Goal: Communication & Community: Participate in discussion

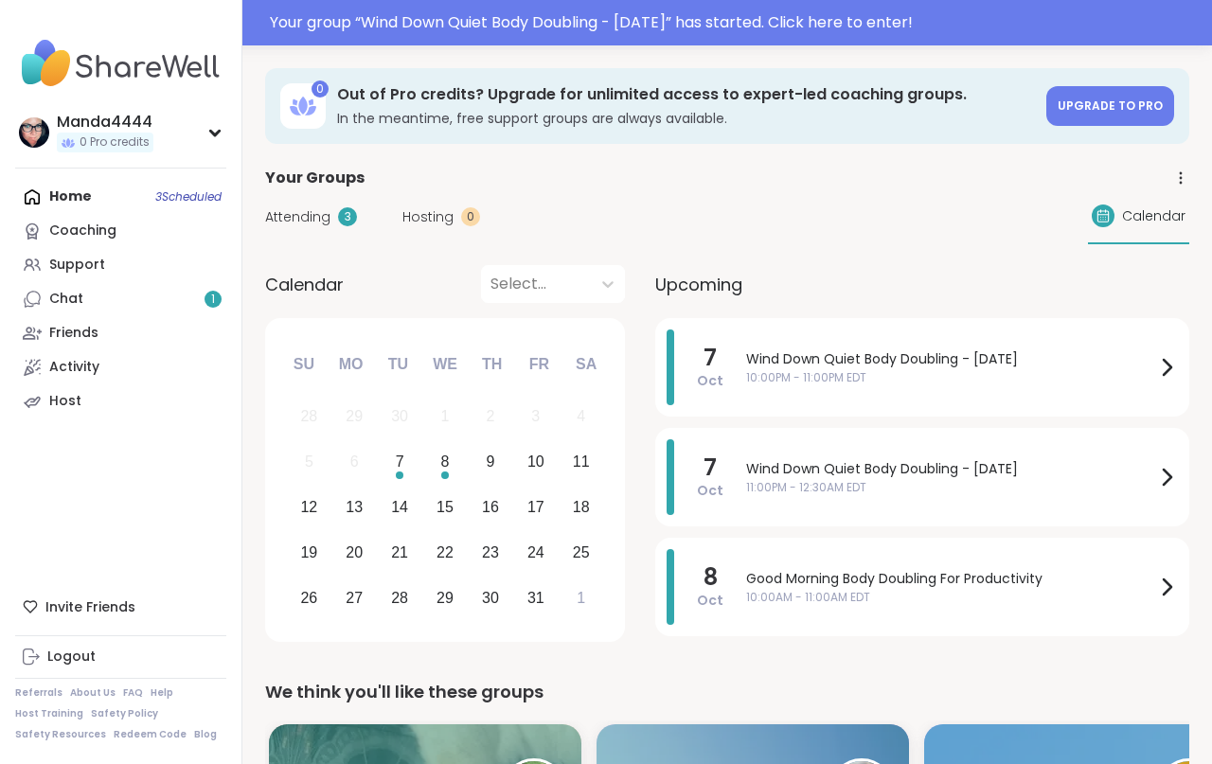
click at [993, 388] on div "Wind Down Quiet Body Doubling - [DATE] 10:00PM - 11:00PM EDT" at bounding box center [962, 368] width 432 height 76
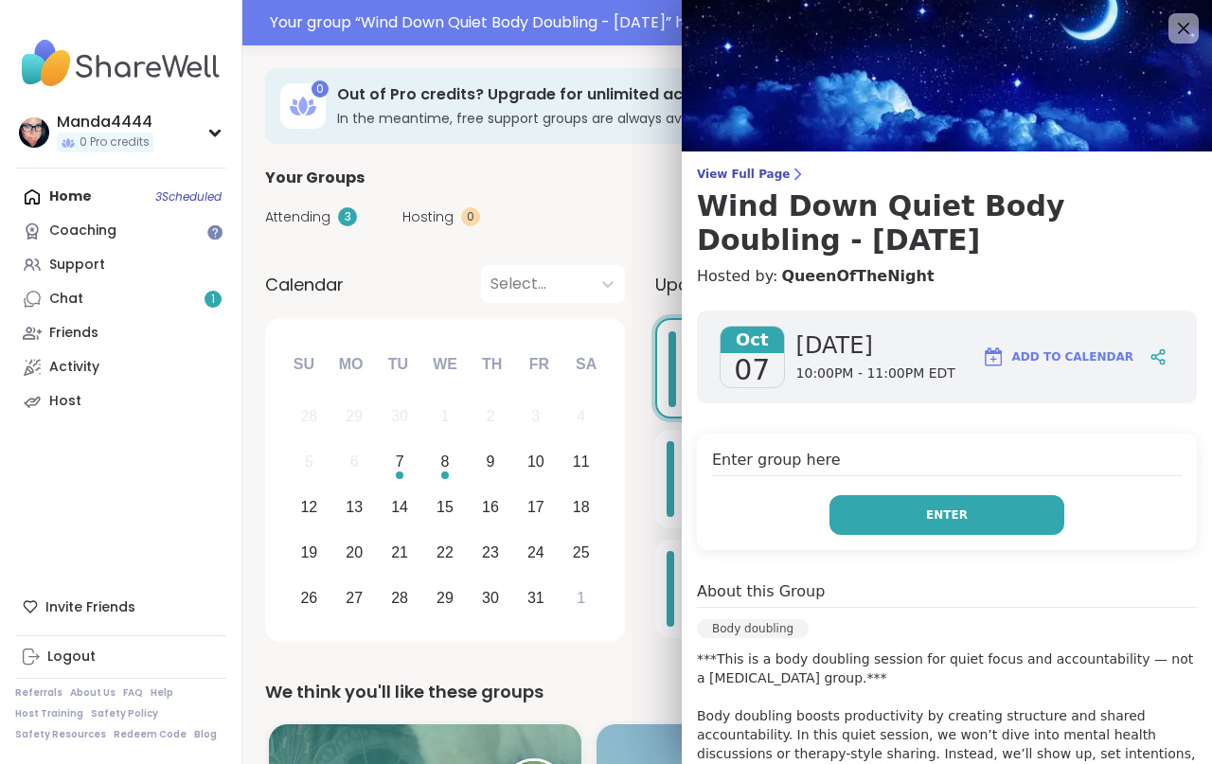
click at [981, 523] on button "Enter" at bounding box center [947, 515] width 235 height 40
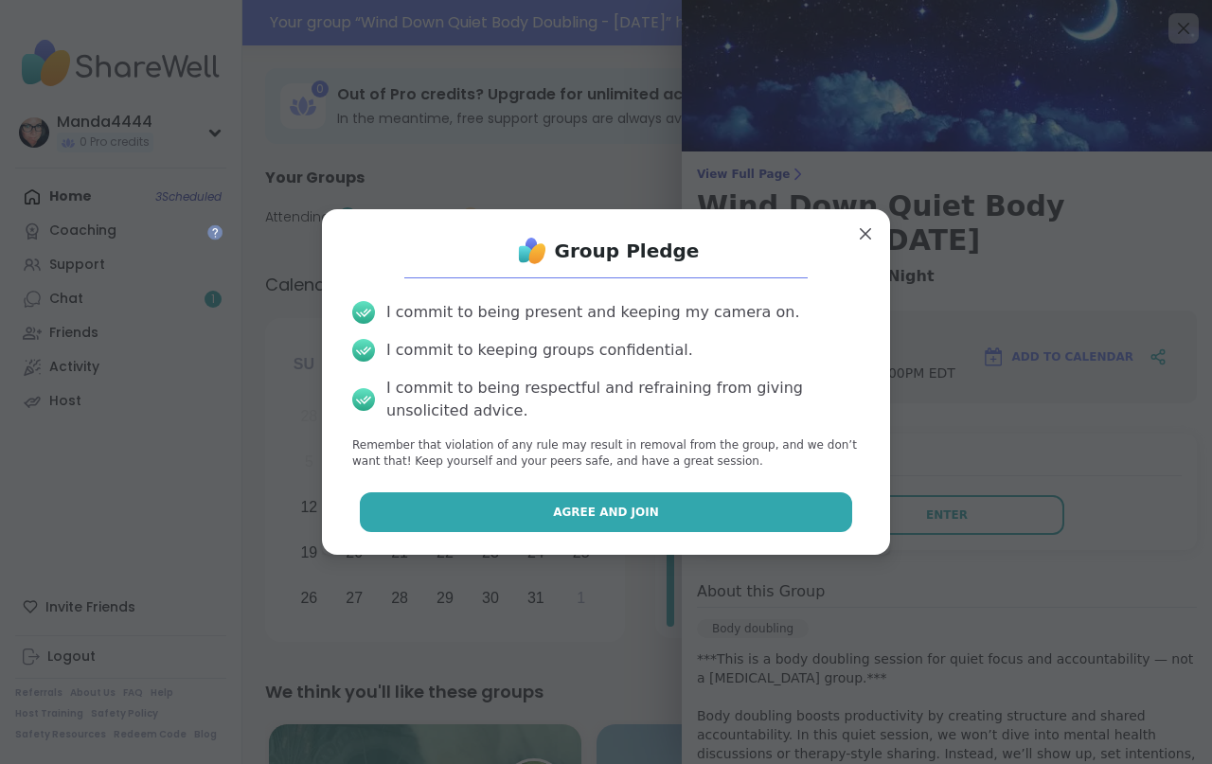
click at [760, 514] on button "Agree and Join" at bounding box center [606, 512] width 493 height 40
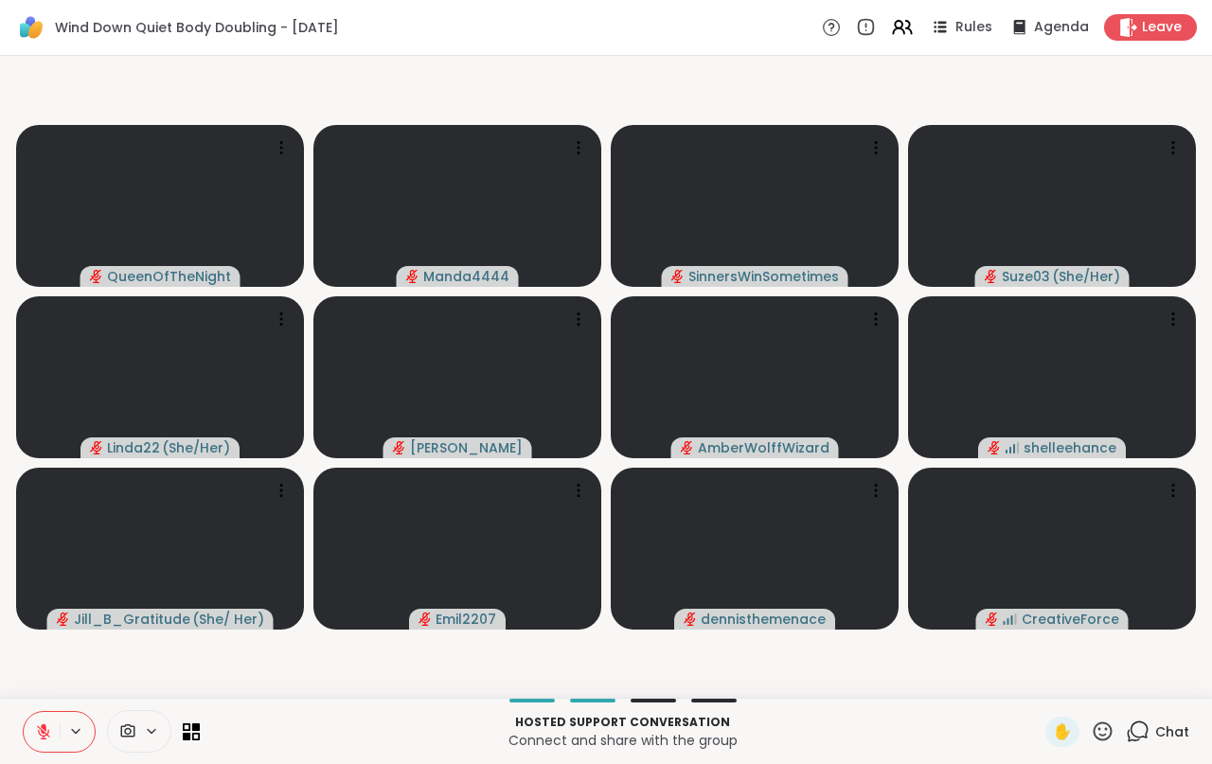
click at [130, 729] on icon at bounding box center [128, 730] width 14 height 13
click at [126, 731] on icon at bounding box center [128, 730] width 14 height 13
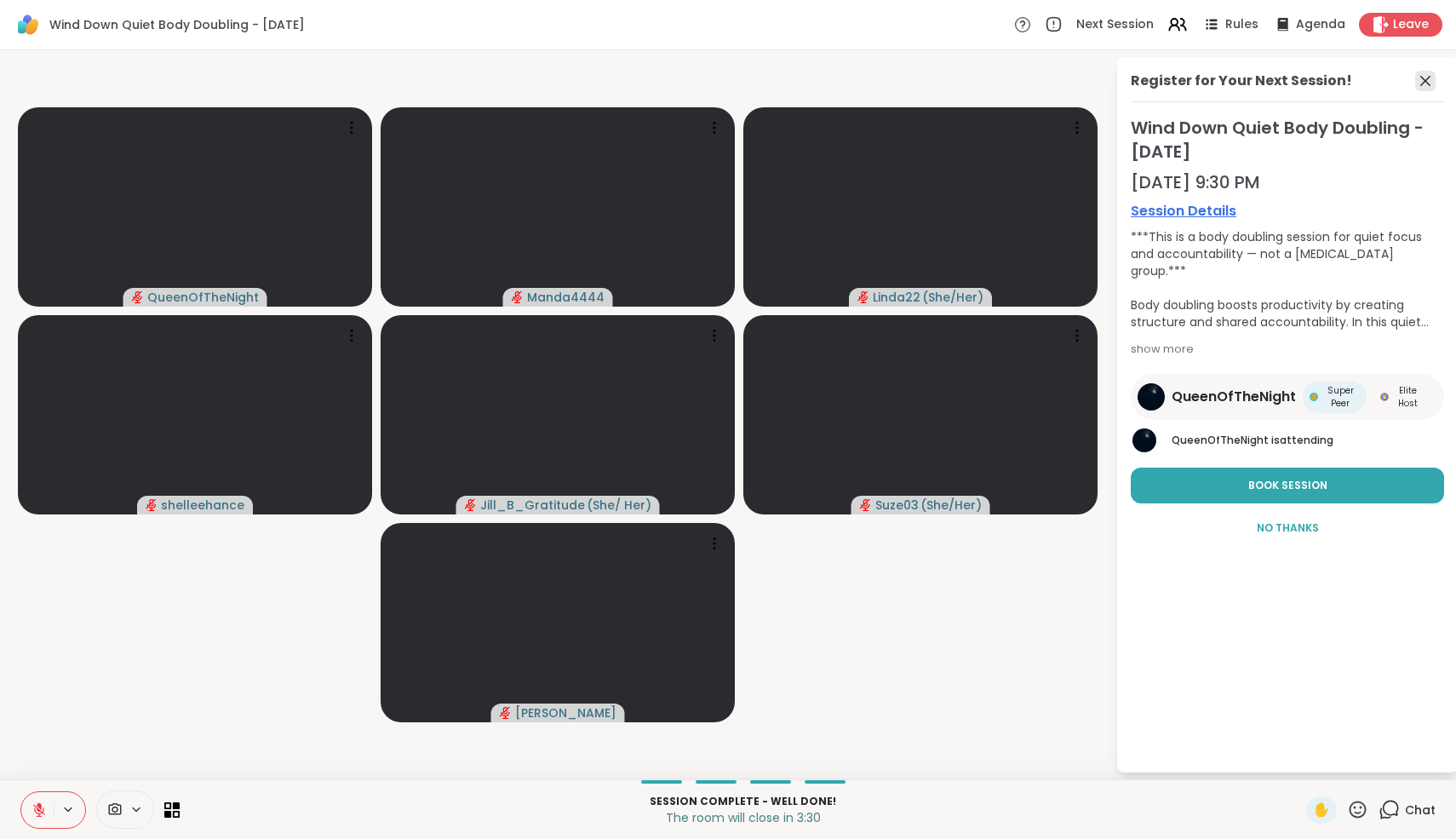
click at [1089, 80] on icon at bounding box center [1425, 81] width 21 height 21
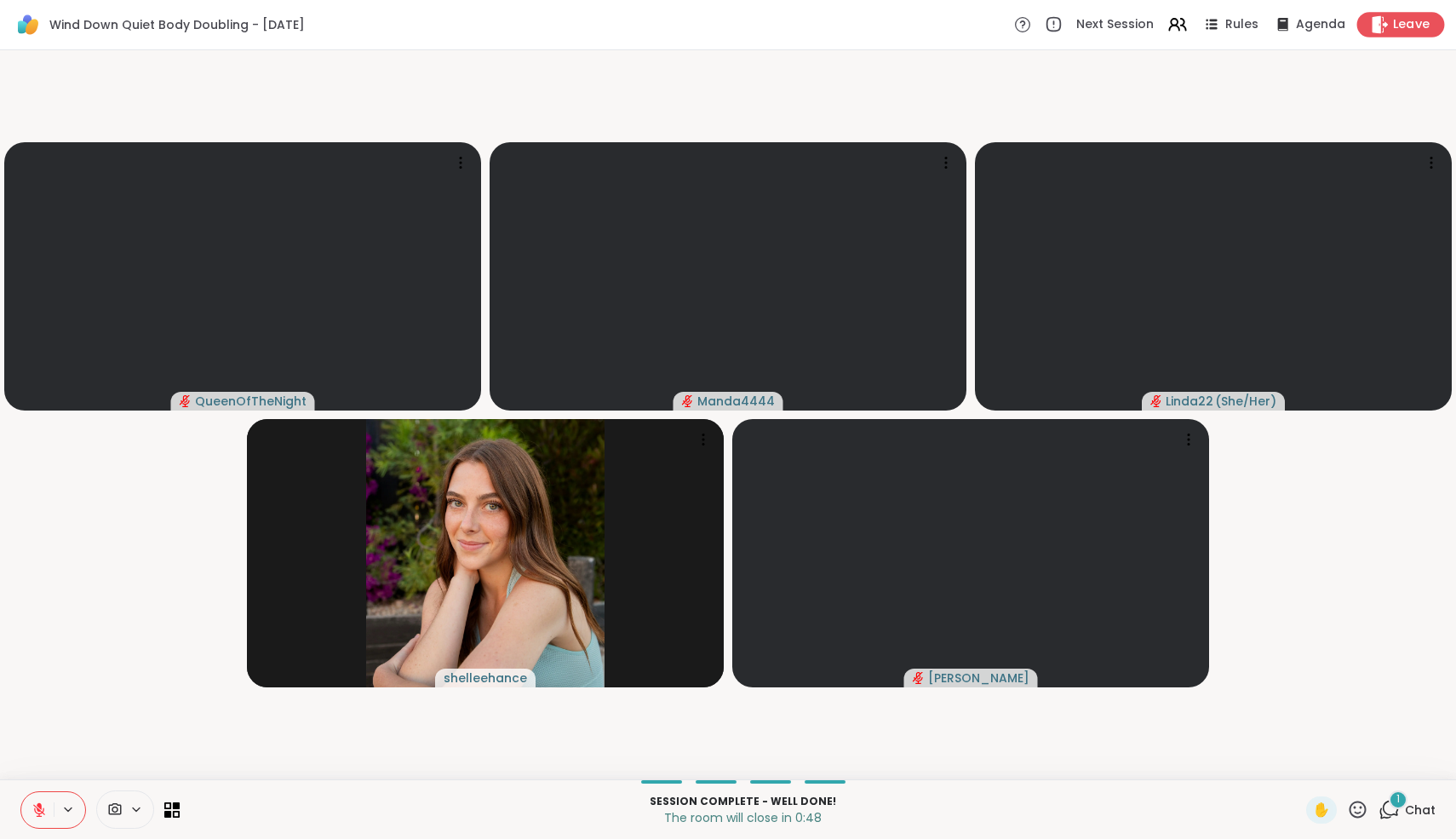
click at [1089, 19] on span "Leave" at bounding box center [1412, 25] width 38 height 18
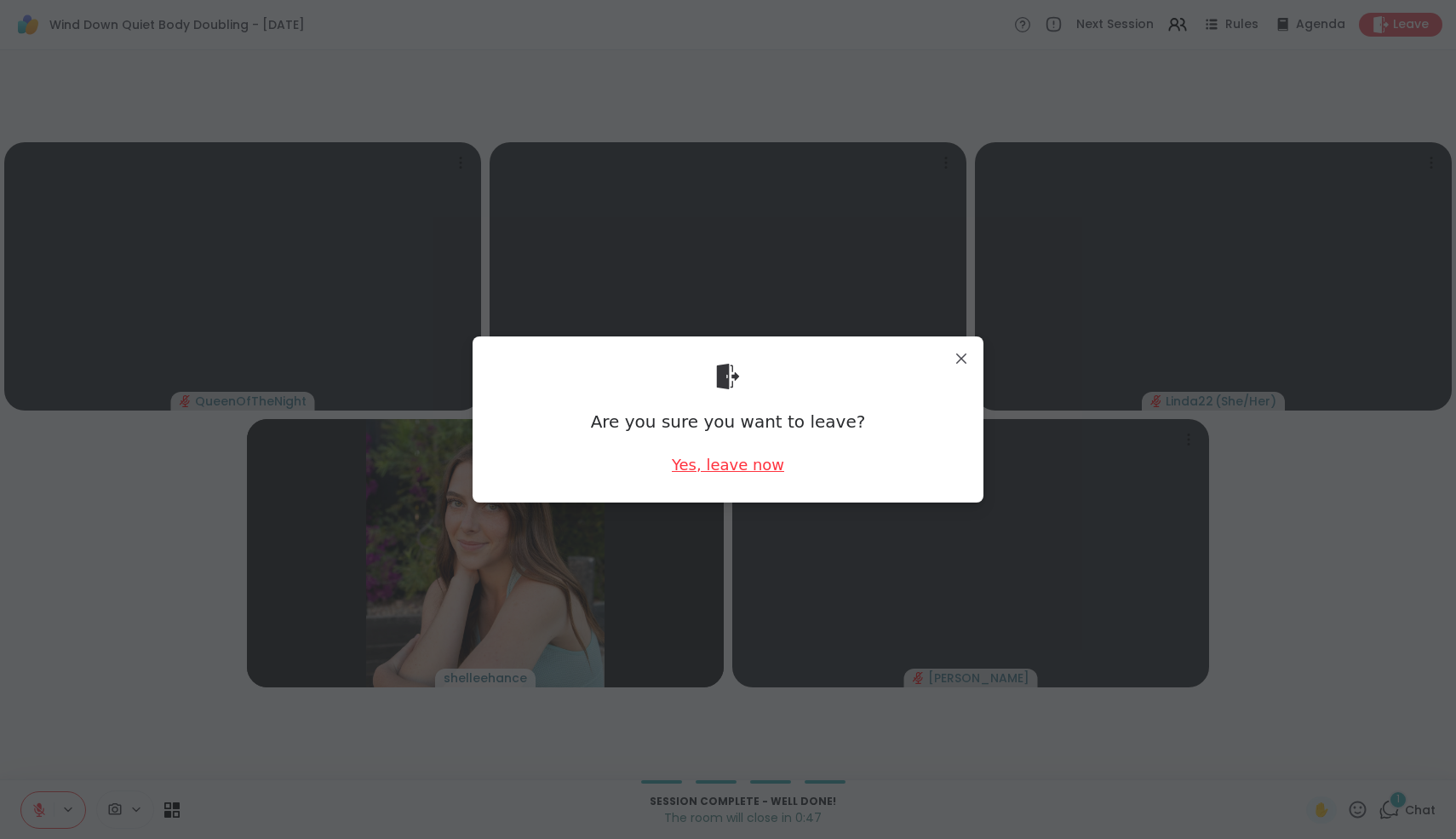
click at [729, 459] on div "Yes, leave now" at bounding box center [728, 465] width 112 height 22
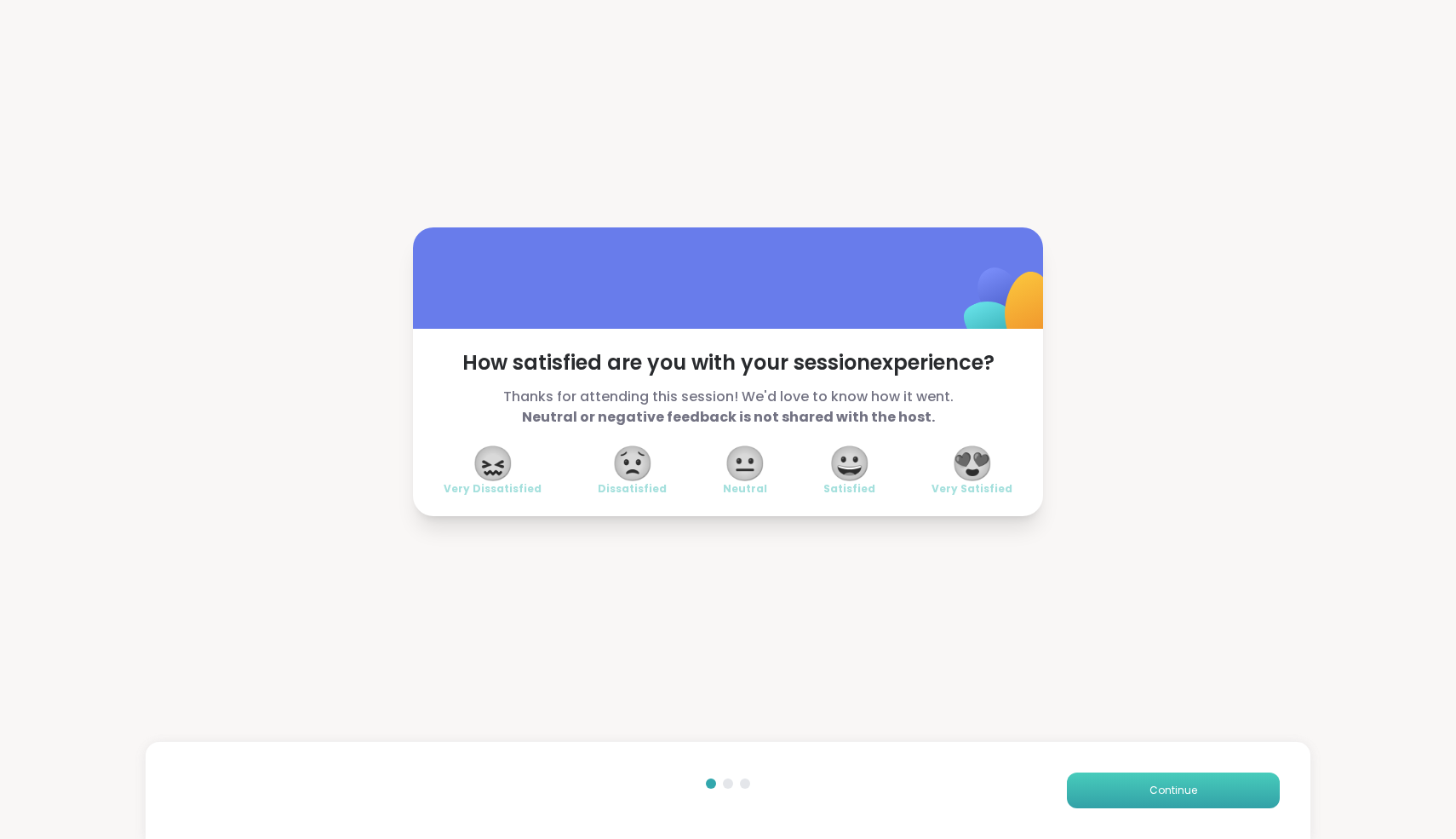
click at [1089, 686] on button "Continue" at bounding box center [1174, 790] width 213 height 36
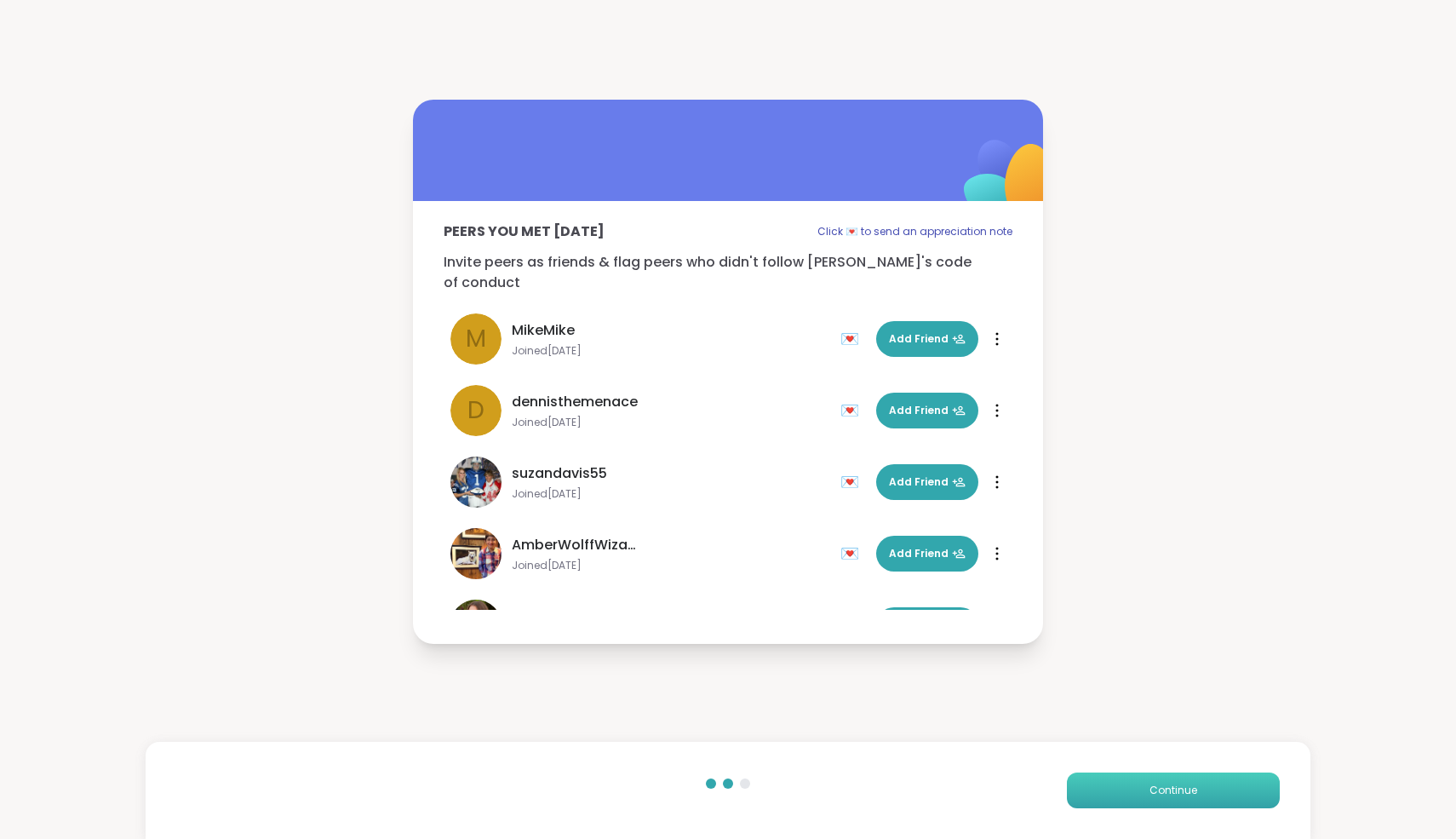
click at [1089, 686] on button "Continue" at bounding box center [1174, 790] width 213 height 36
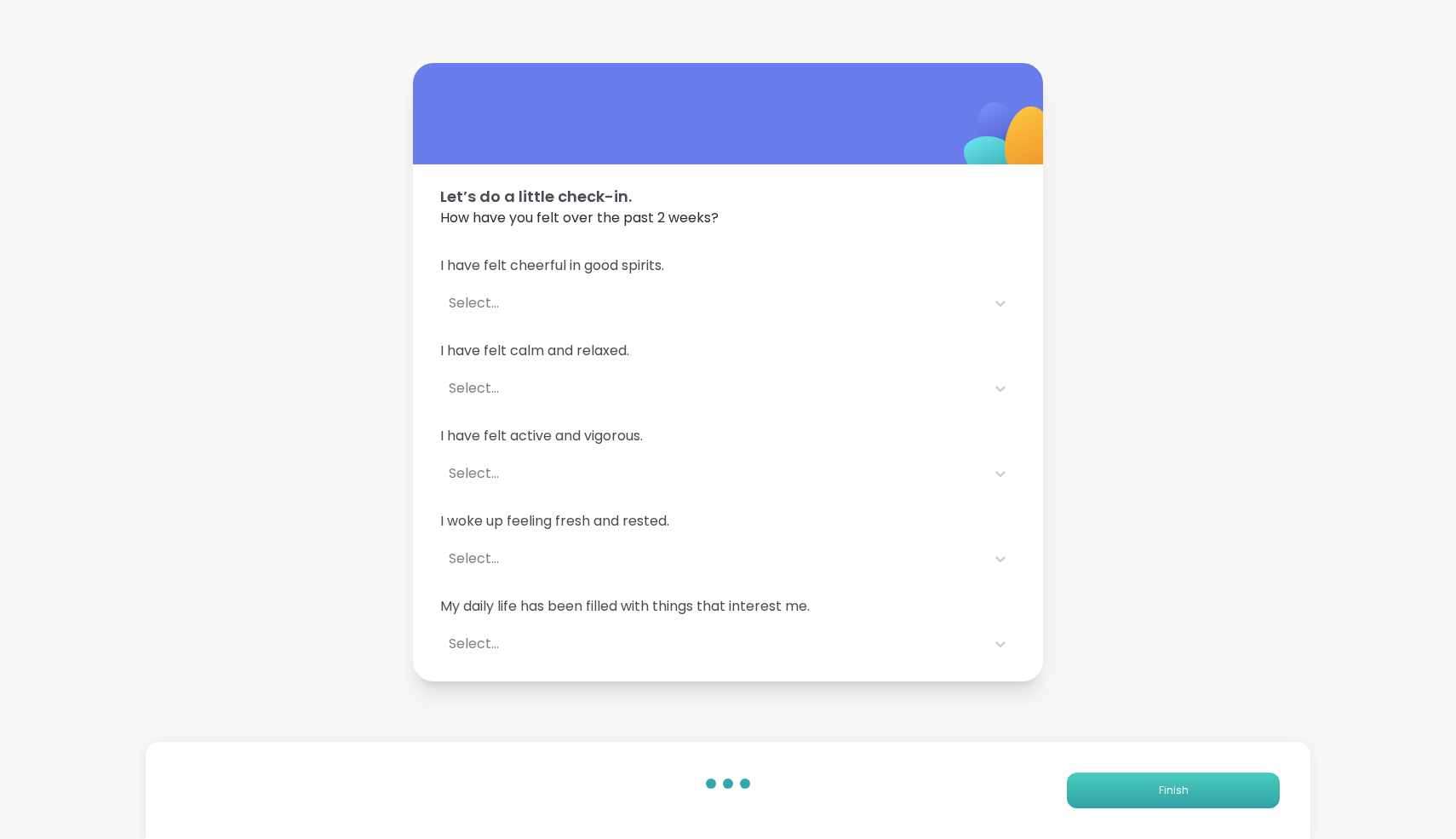
click at [1089, 686] on button "Finish" at bounding box center [1174, 790] width 213 height 36
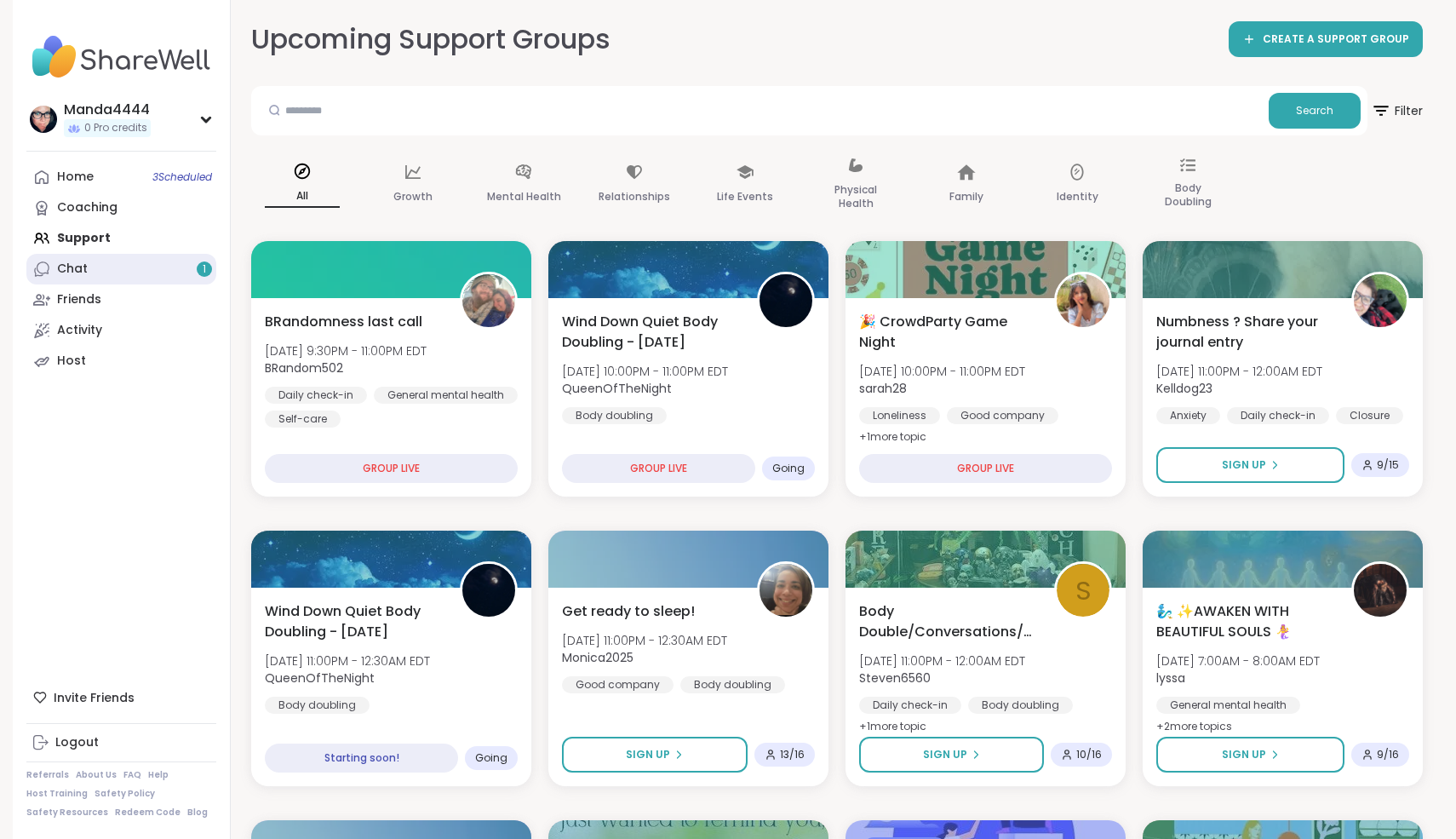
click at [72, 273] on div "Chat 1" at bounding box center [72, 269] width 31 height 17
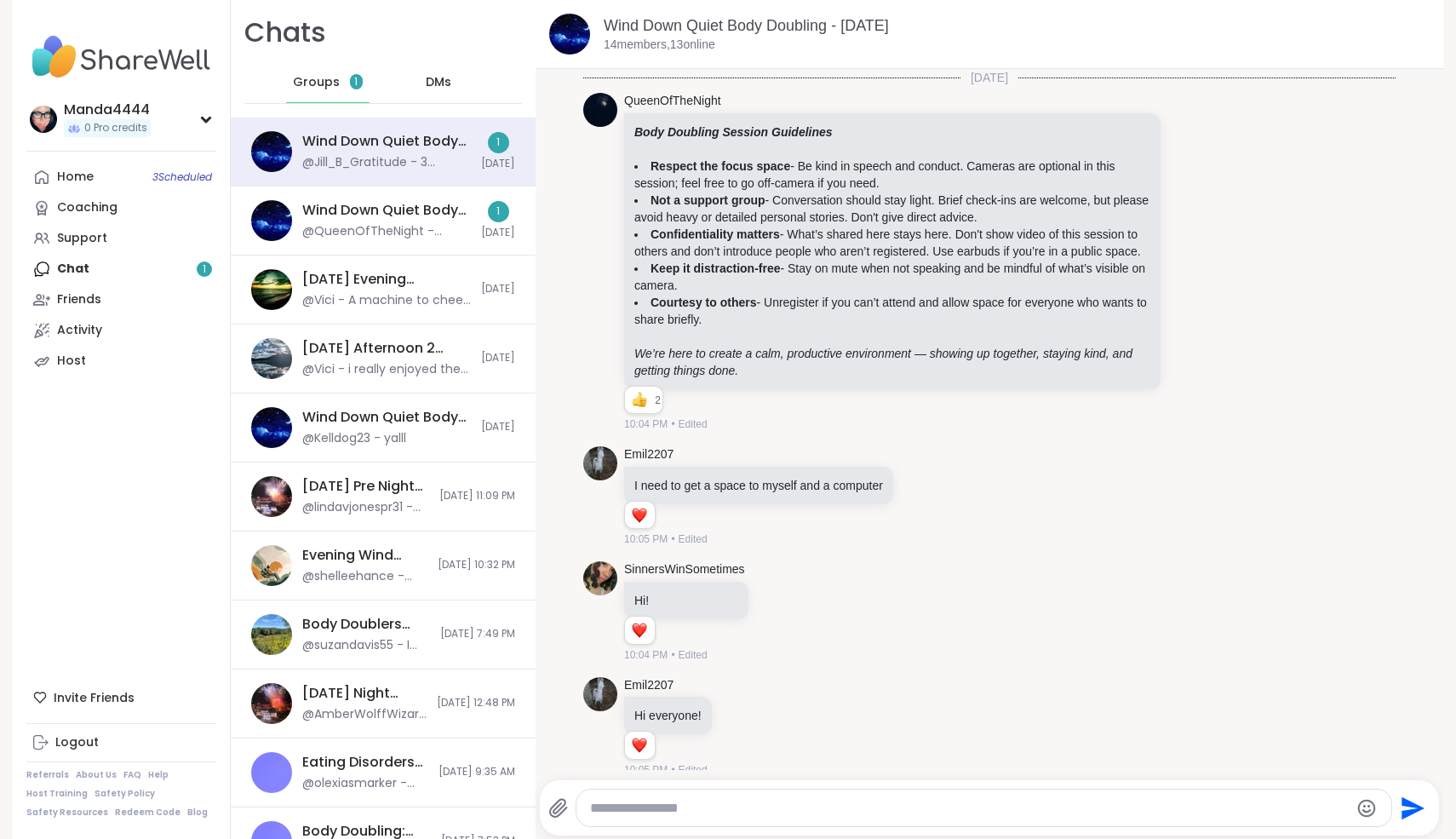
scroll to position [775, 0]
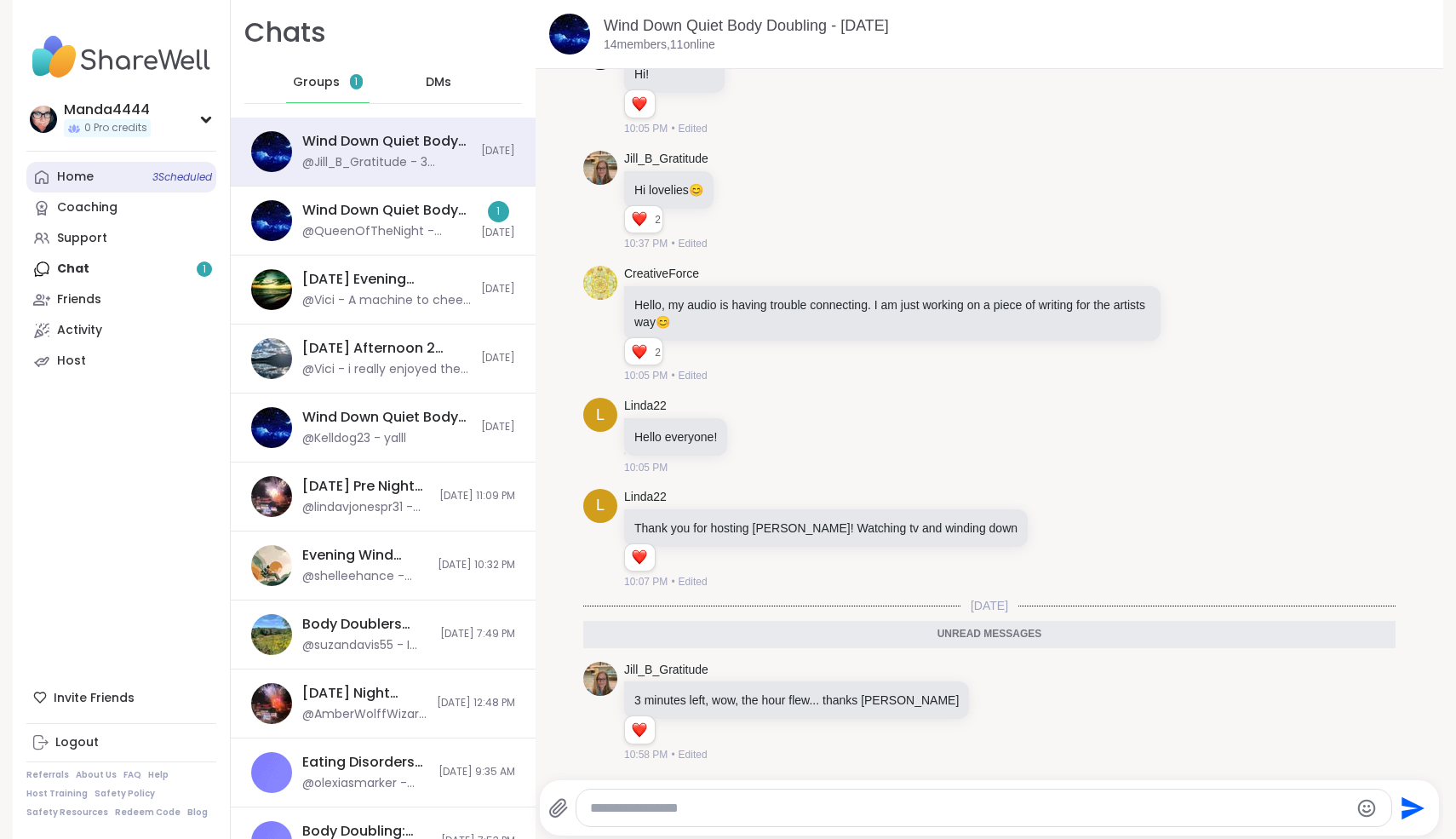
click at [57, 171] on link "Home 3 Scheduled" at bounding box center [121, 177] width 190 height 31
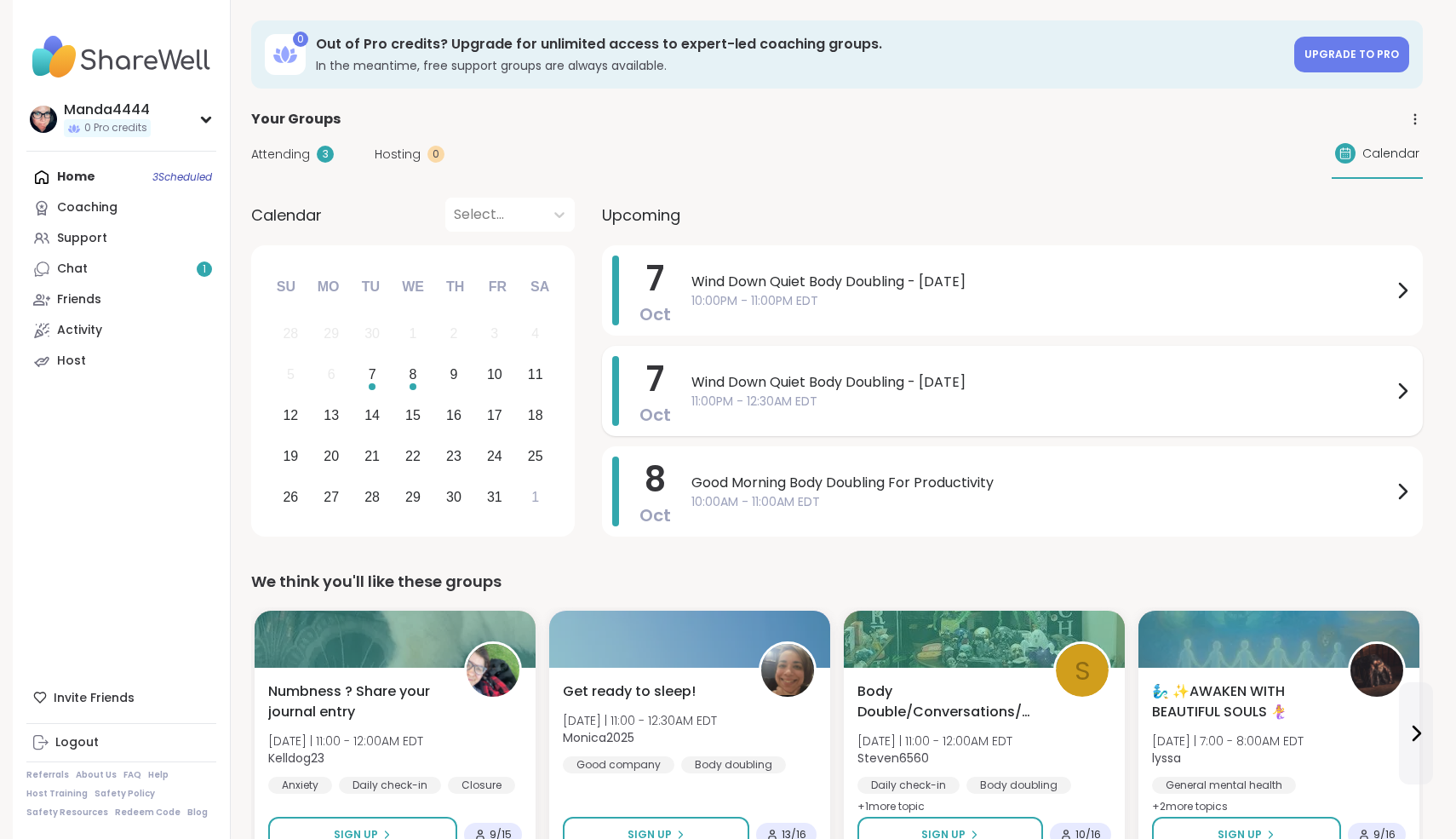
click at [899, 402] on span "11:00PM - 12:30AM EDT" at bounding box center [1041, 402] width 701 height 18
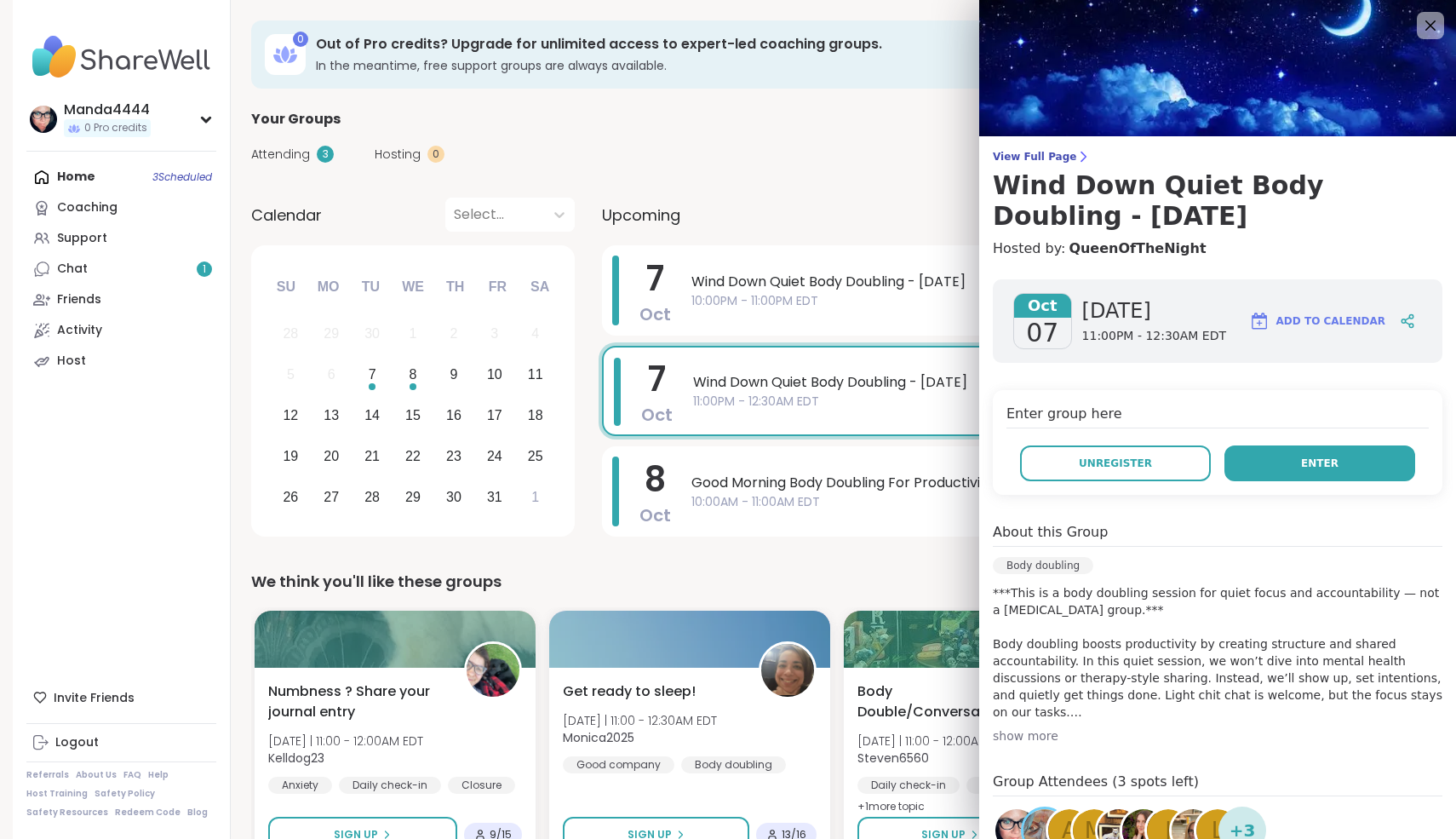
click at [1089, 460] on span "Enter" at bounding box center [1320, 463] width 38 height 15
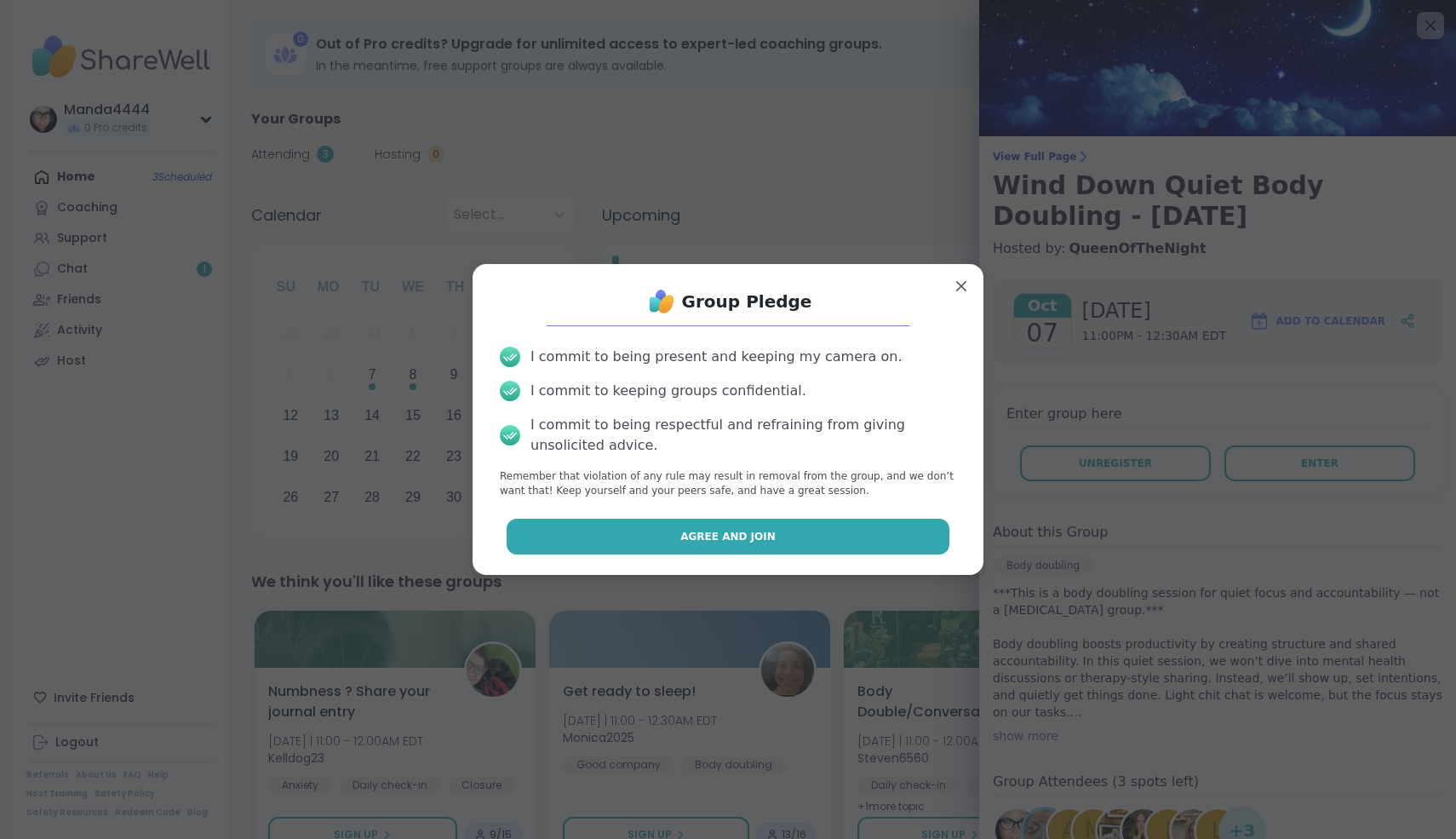
click at [683, 540] on button "Agree and Join" at bounding box center [728, 537] width 443 height 36
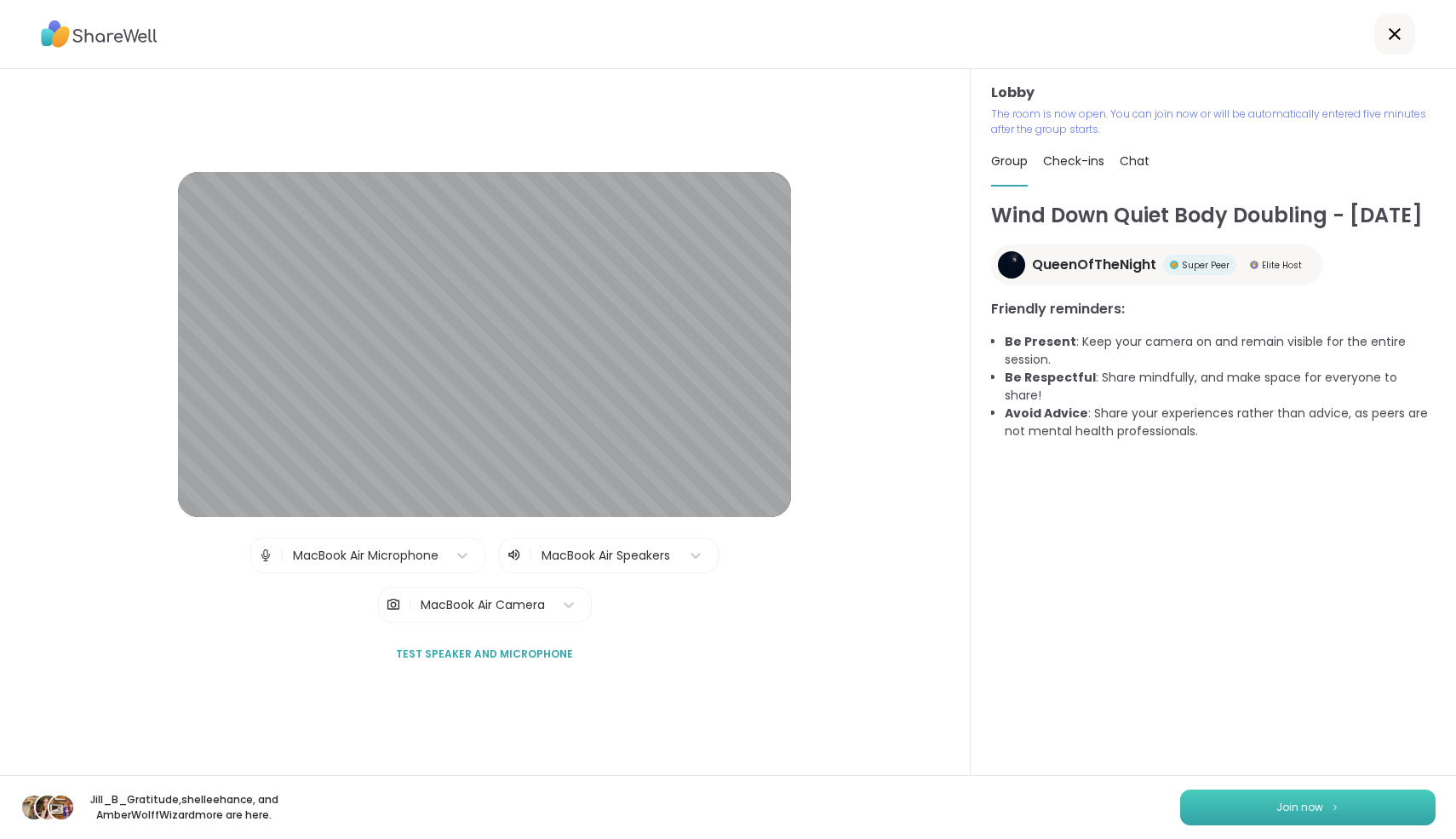
click at [1089, 686] on button "Join now" at bounding box center [1309, 808] width 255 height 36
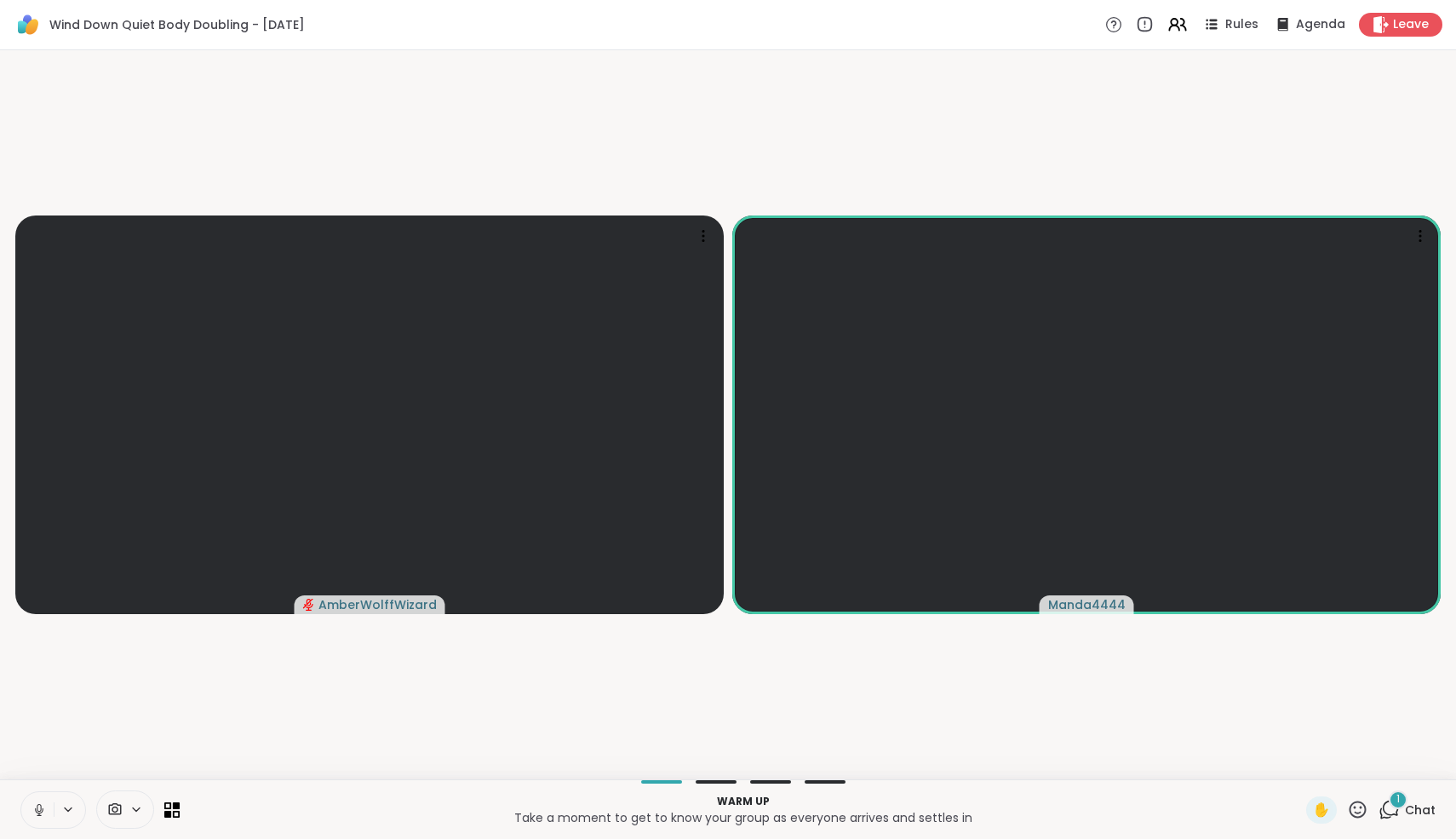
click at [34, 686] on icon at bounding box center [39, 809] width 15 height 15
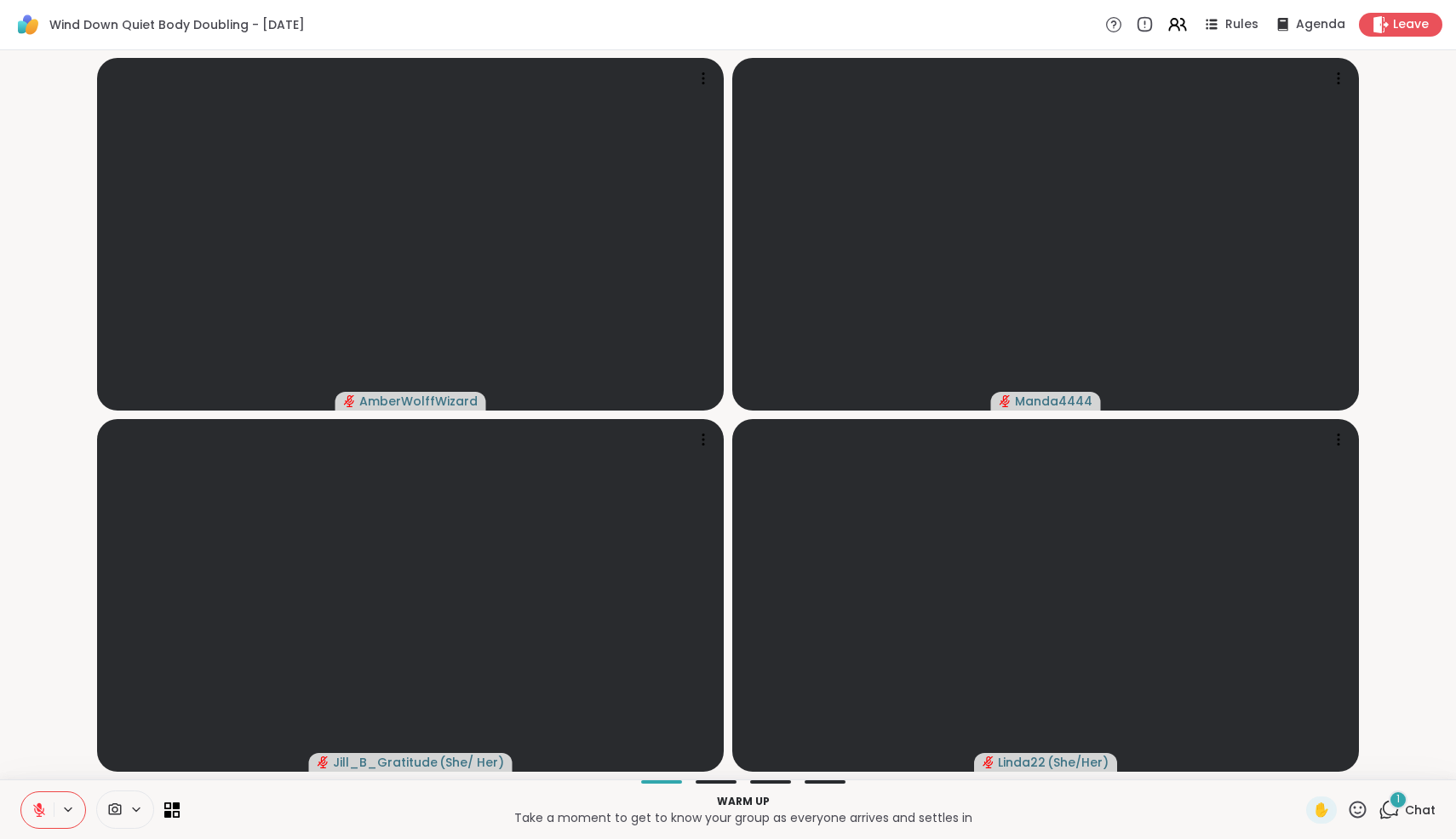
click at [1089, 686] on icon at bounding box center [1389, 809] width 22 height 22
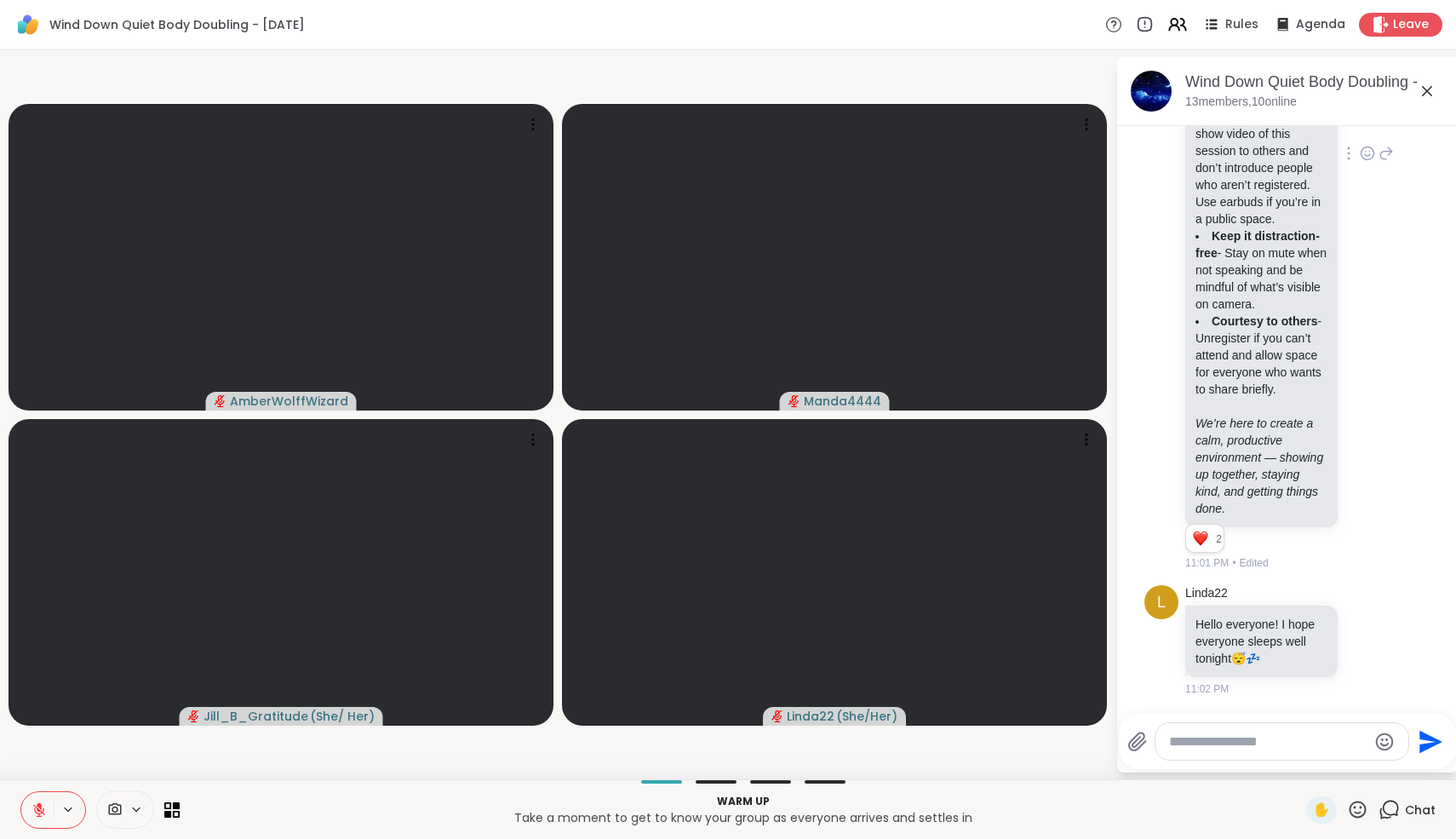
scroll to position [455, 0]
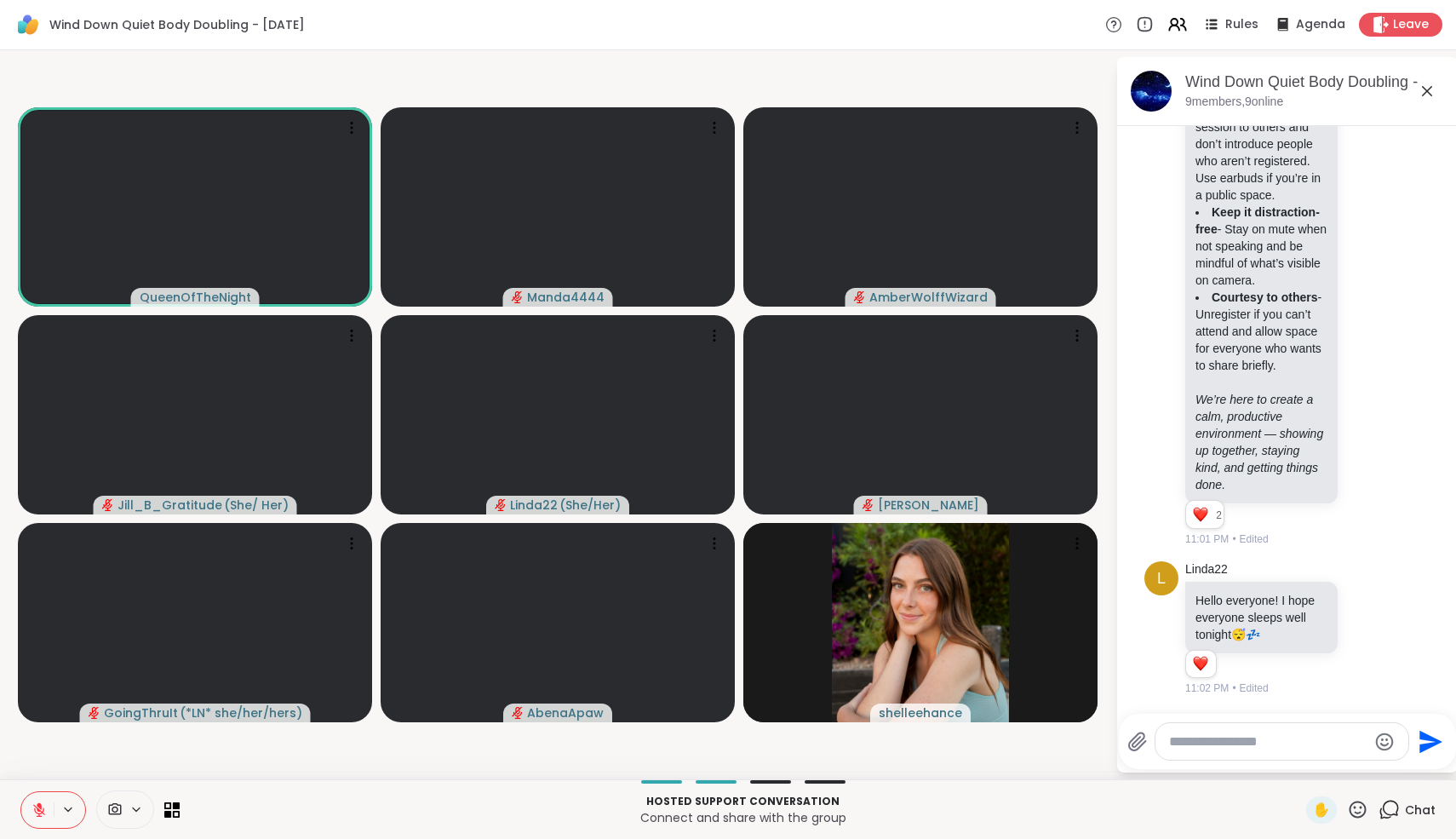
click at [42, 686] on icon at bounding box center [39, 809] width 15 height 15
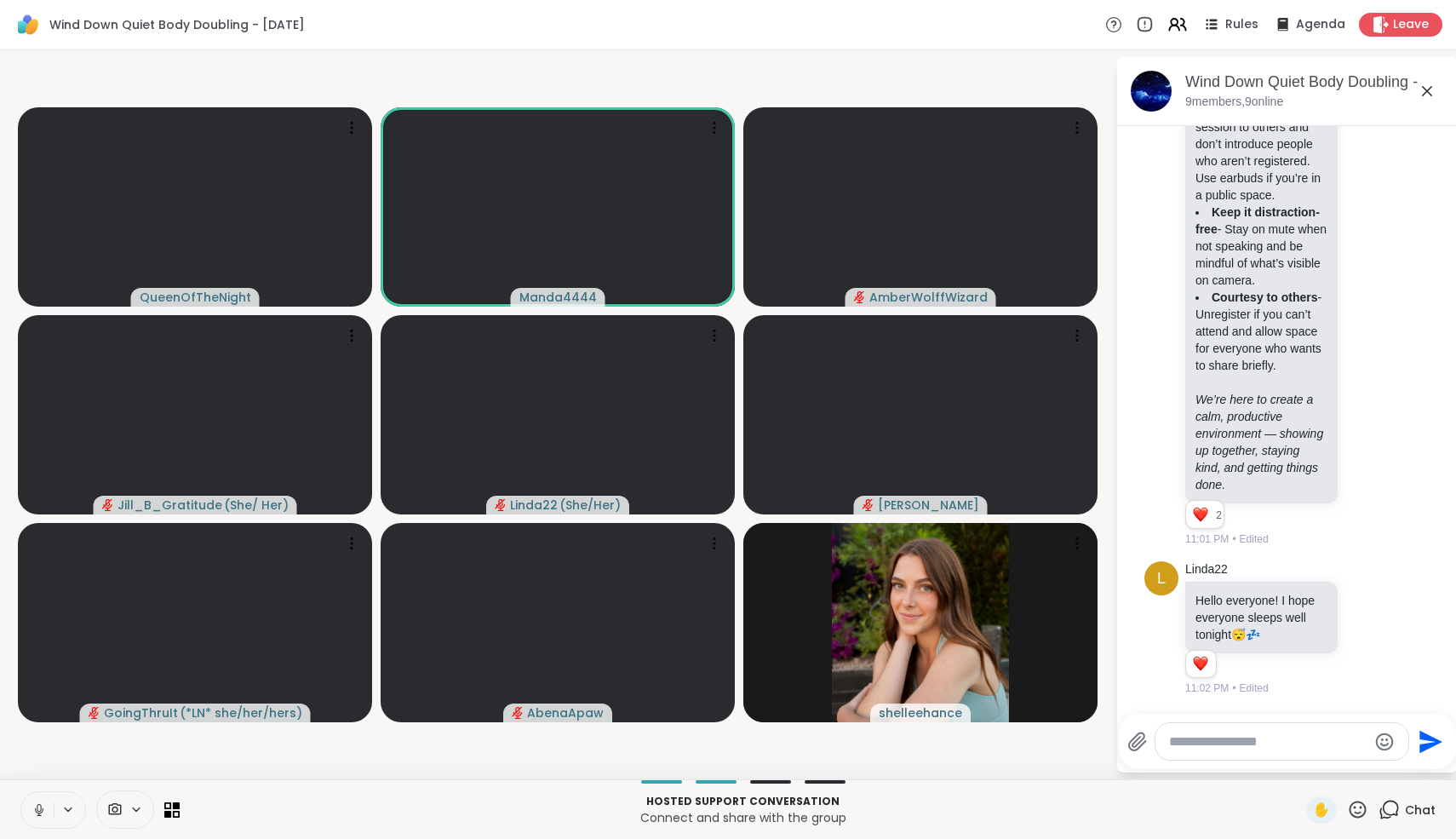
click at [40, 686] on icon at bounding box center [39, 814] width 1 height 4
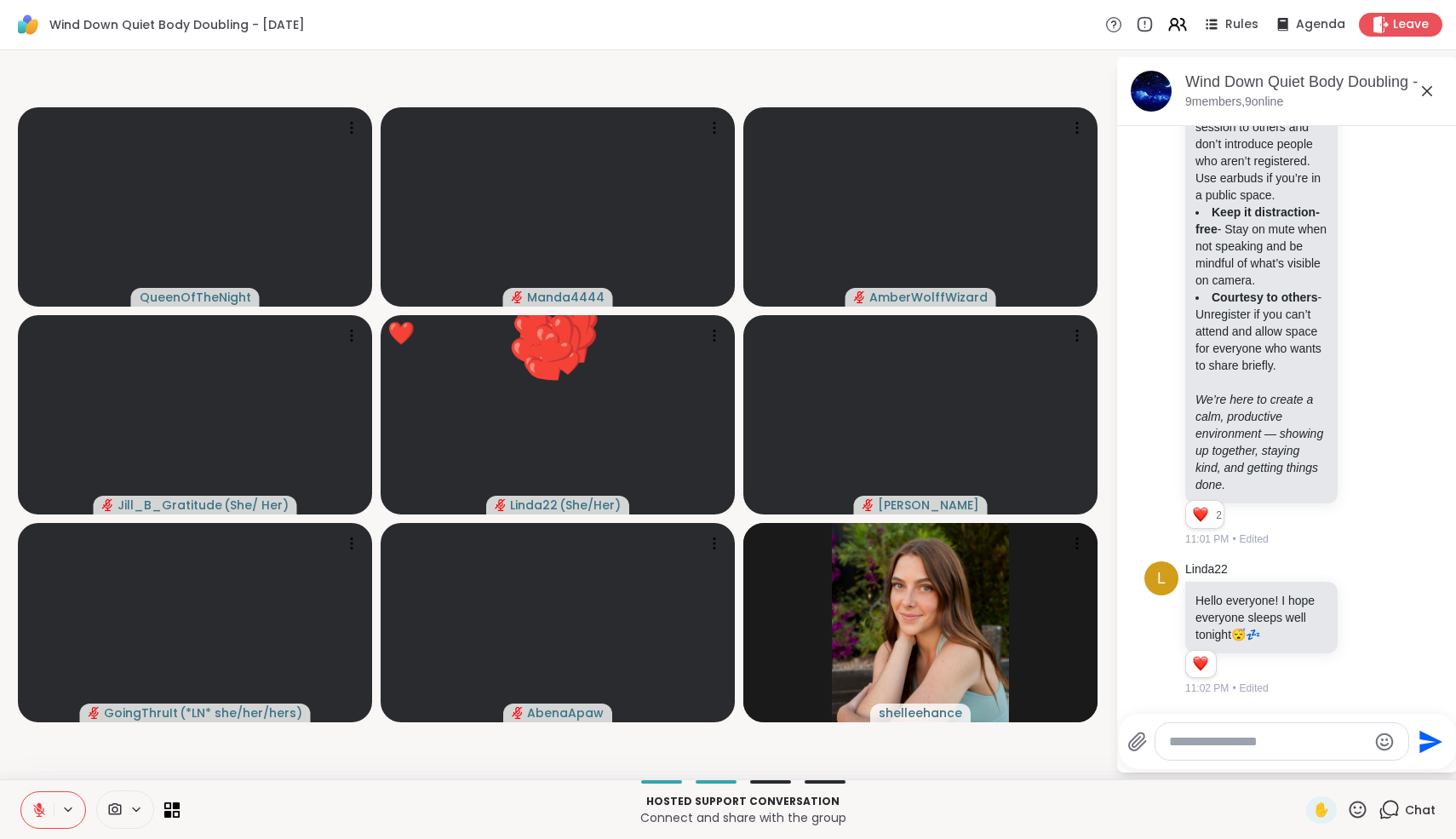
click at [40, 686] on icon at bounding box center [39, 809] width 12 height 12
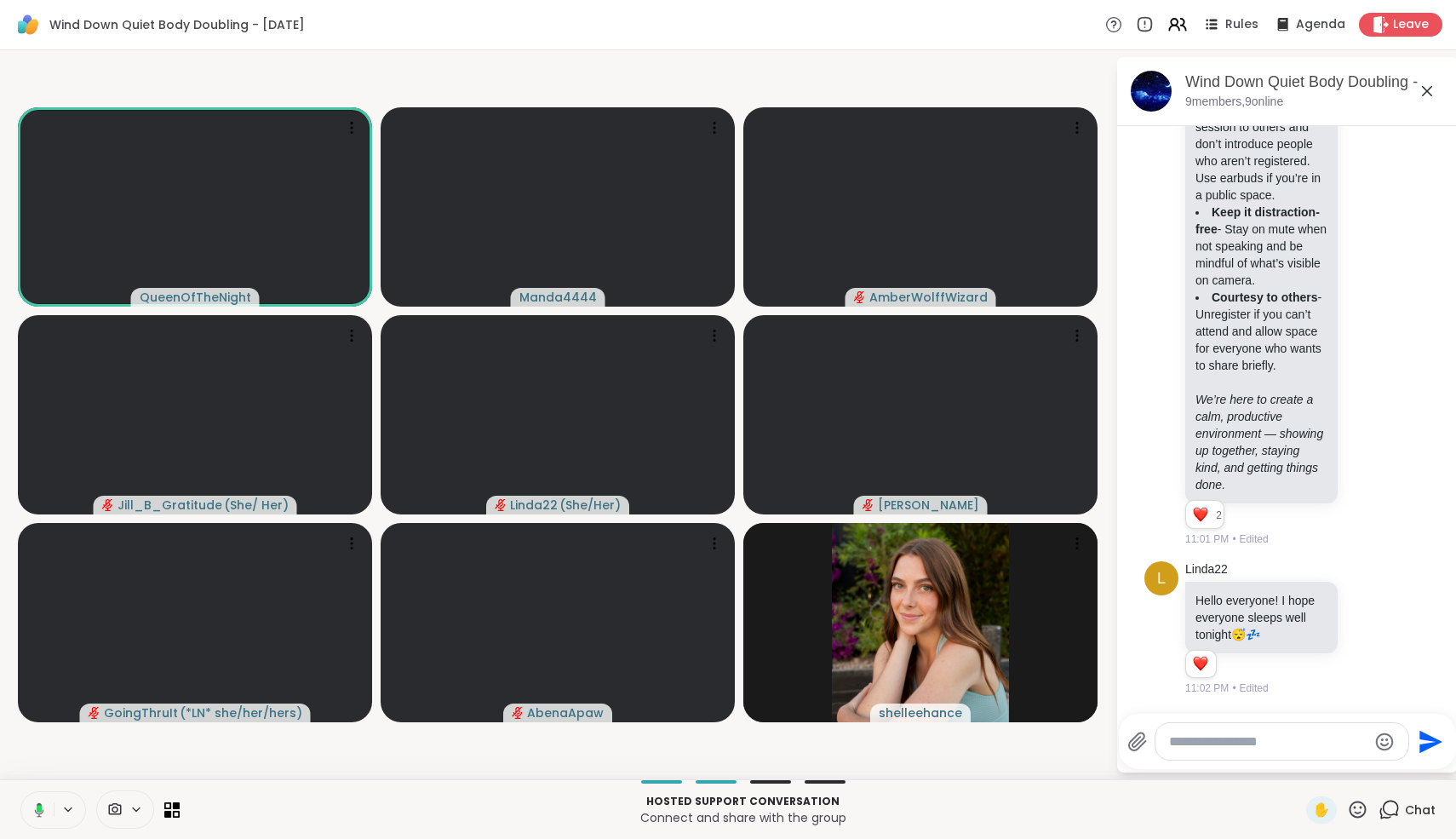
click at [38, 686] on icon at bounding box center [40, 809] width 9 height 14
